Goal: Task Accomplishment & Management: Manage account settings

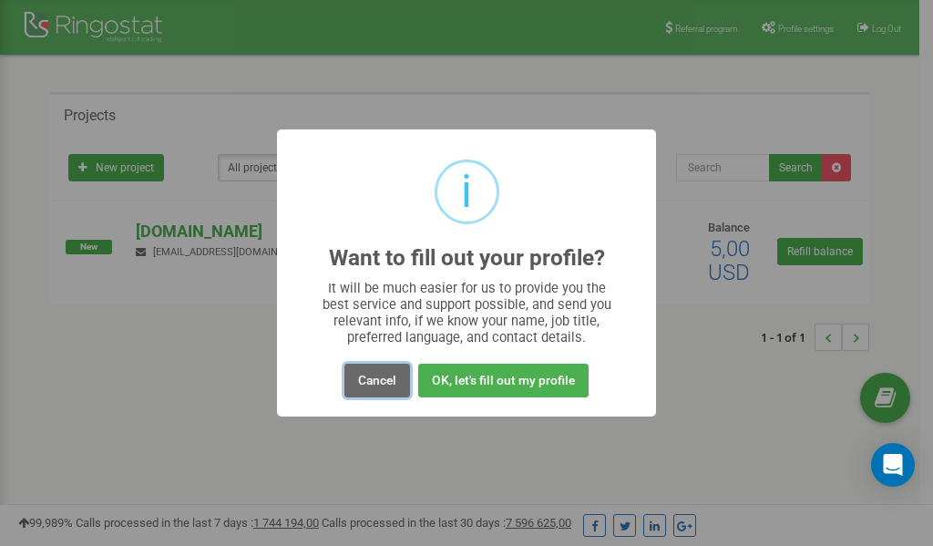
click at [373, 381] on button "Cancel" at bounding box center [377, 380] width 66 height 34
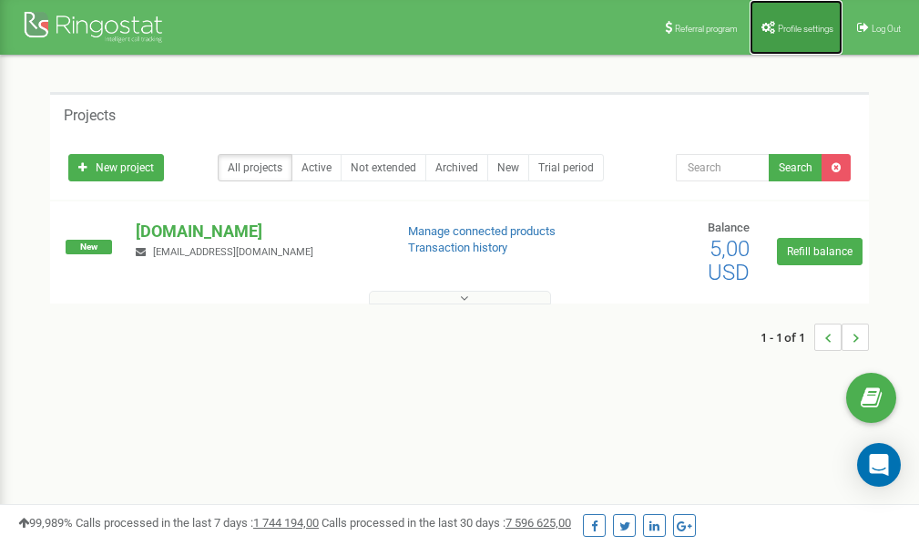
click at [795, 26] on span "Profile settings" at bounding box center [806, 29] width 56 height 10
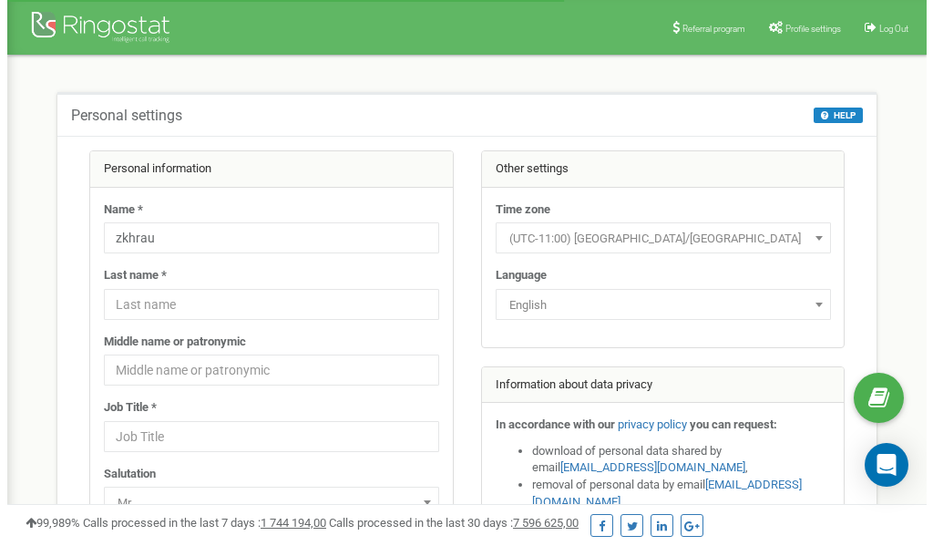
scroll to position [91, 0]
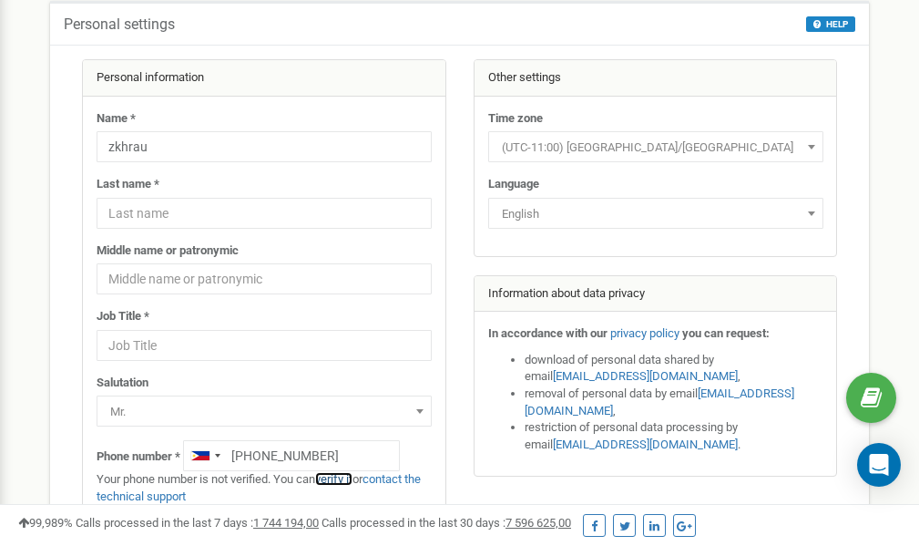
click at [341, 478] on link "verify it" at bounding box center [333, 479] width 37 height 14
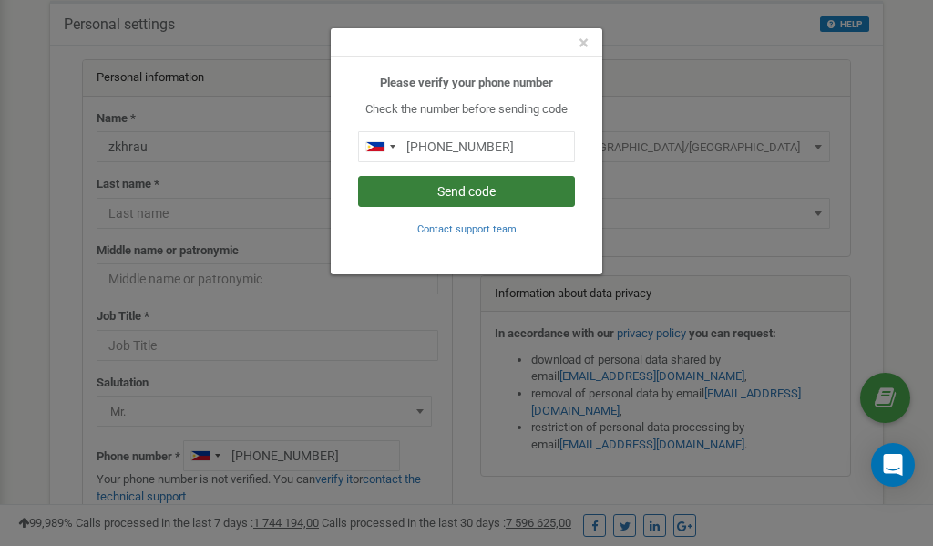
click at [491, 194] on button "Send code" at bounding box center [466, 191] width 217 height 31
